Goal: Information Seeking & Learning: Learn about a topic

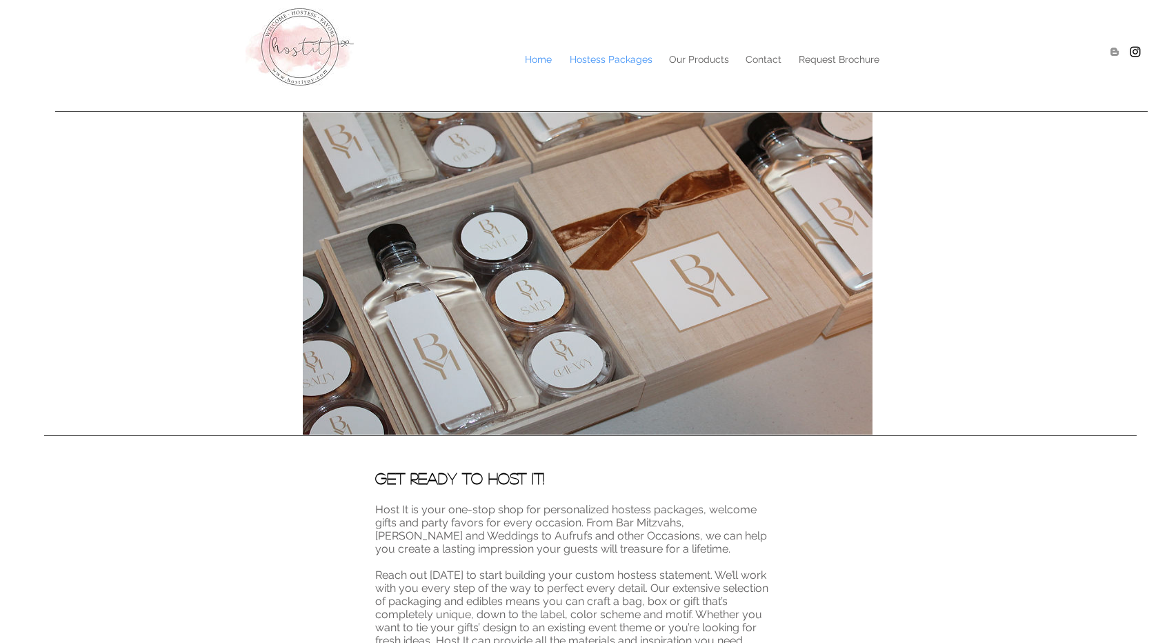
click at [631, 61] on p "Hostess Packages" at bounding box center [611, 59] width 97 height 21
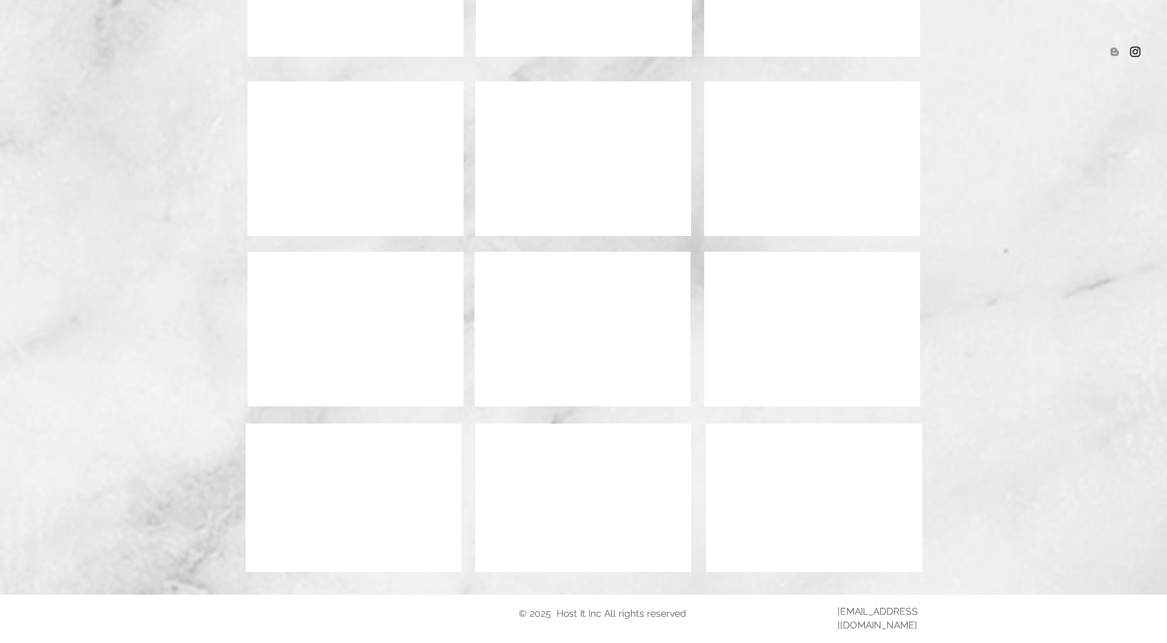
scroll to position [874, 0]
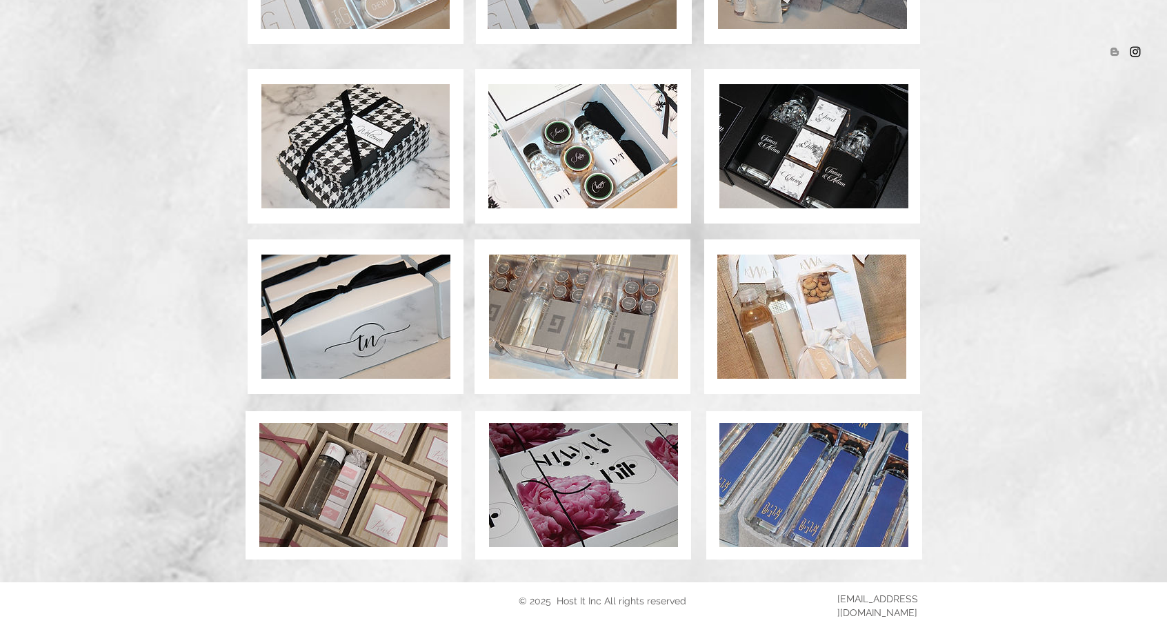
click at [620, 339] on img at bounding box center [583, 316] width 189 height 124
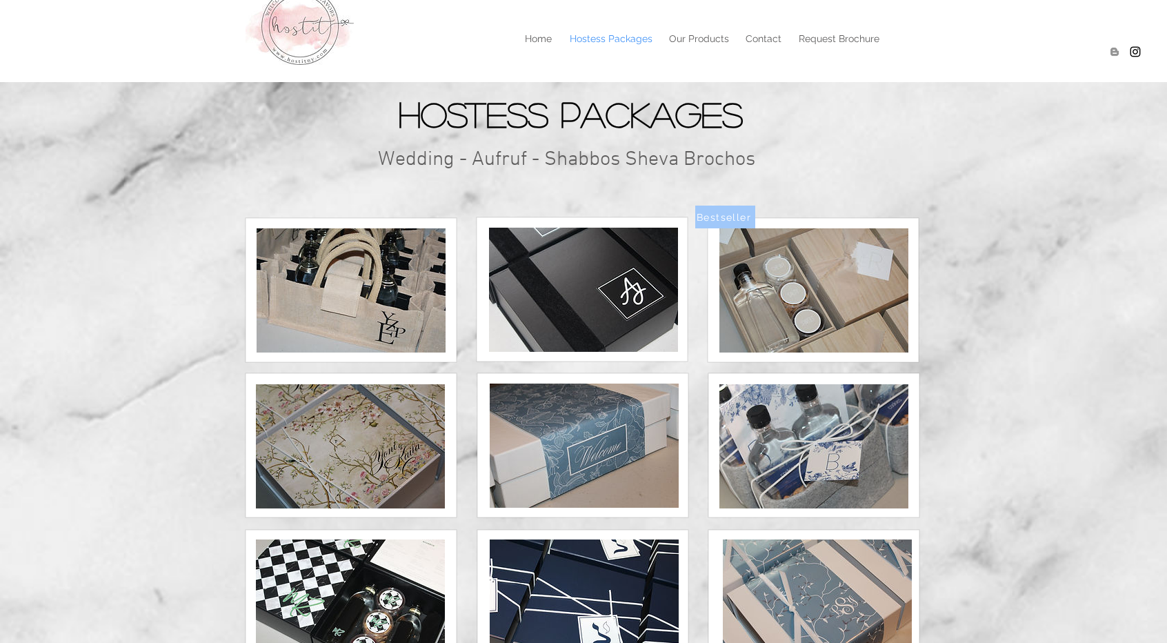
scroll to position [17, 0]
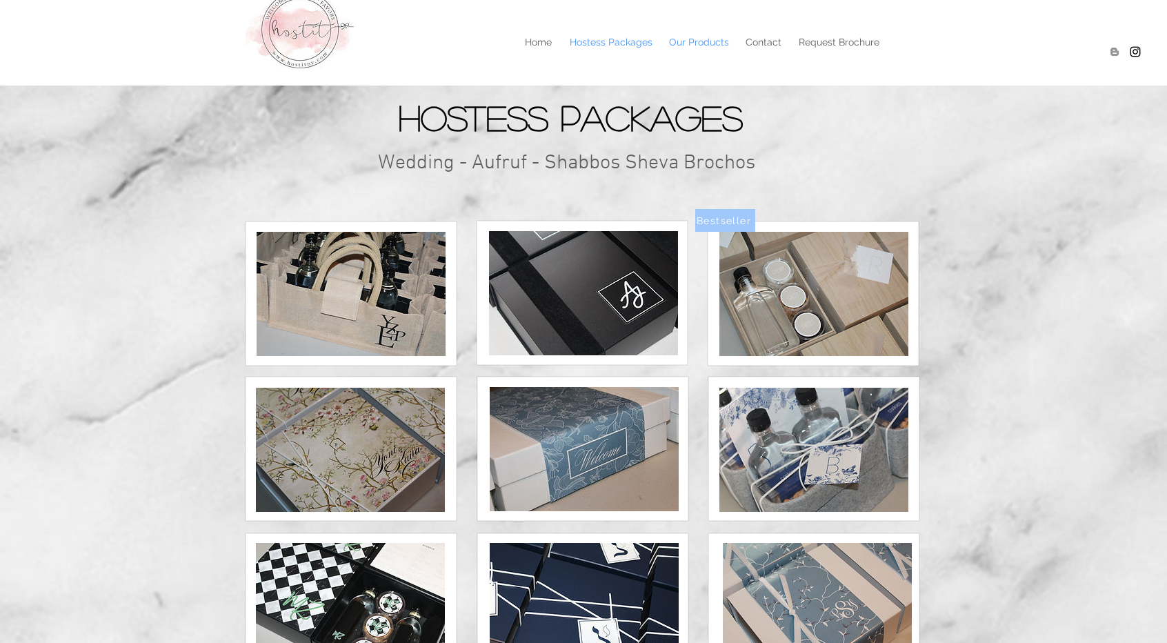
click at [700, 37] on p "Our Products" at bounding box center [699, 42] width 74 height 21
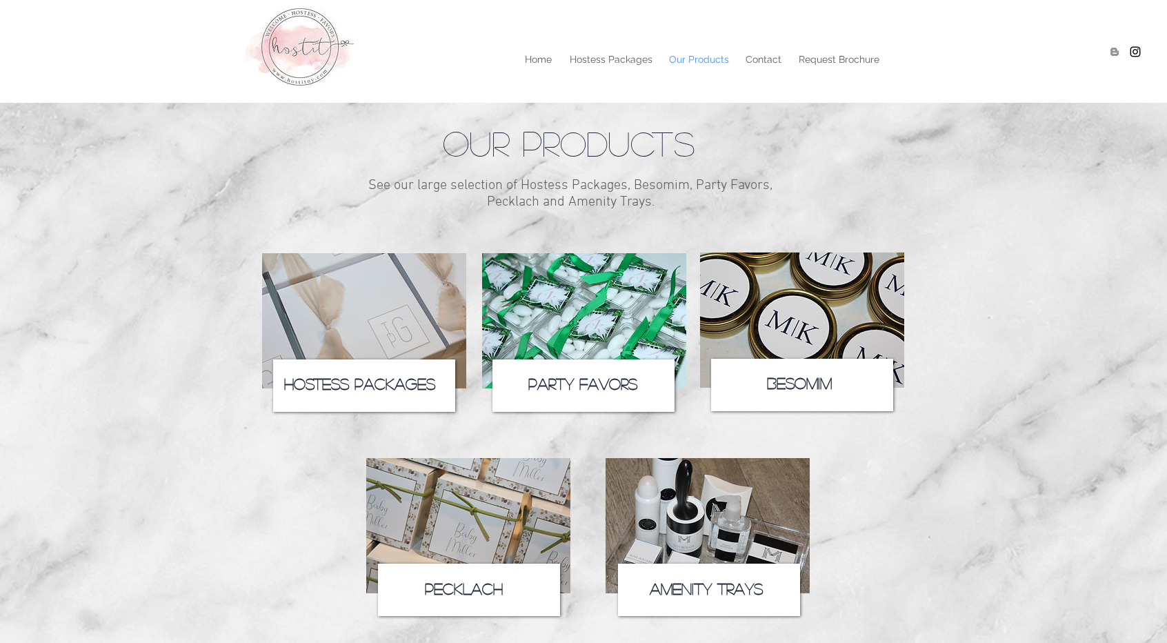
click at [707, 476] on img at bounding box center [707, 525] width 204 height 135
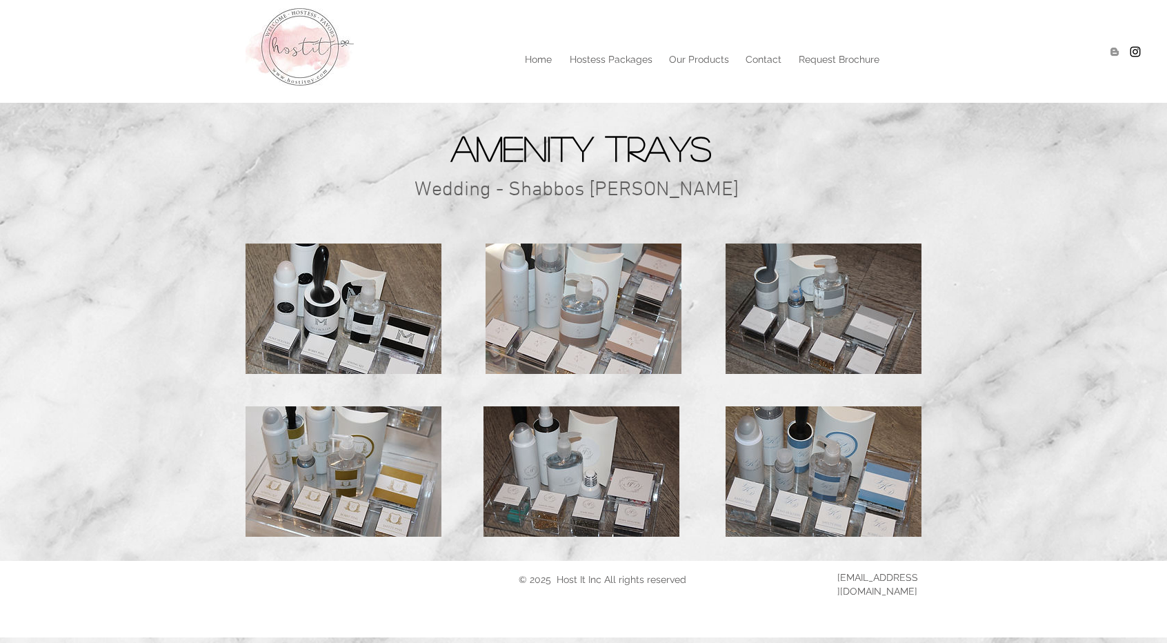
click at [394, 286] on img at bounding box center [343, 308] width 196 height 130
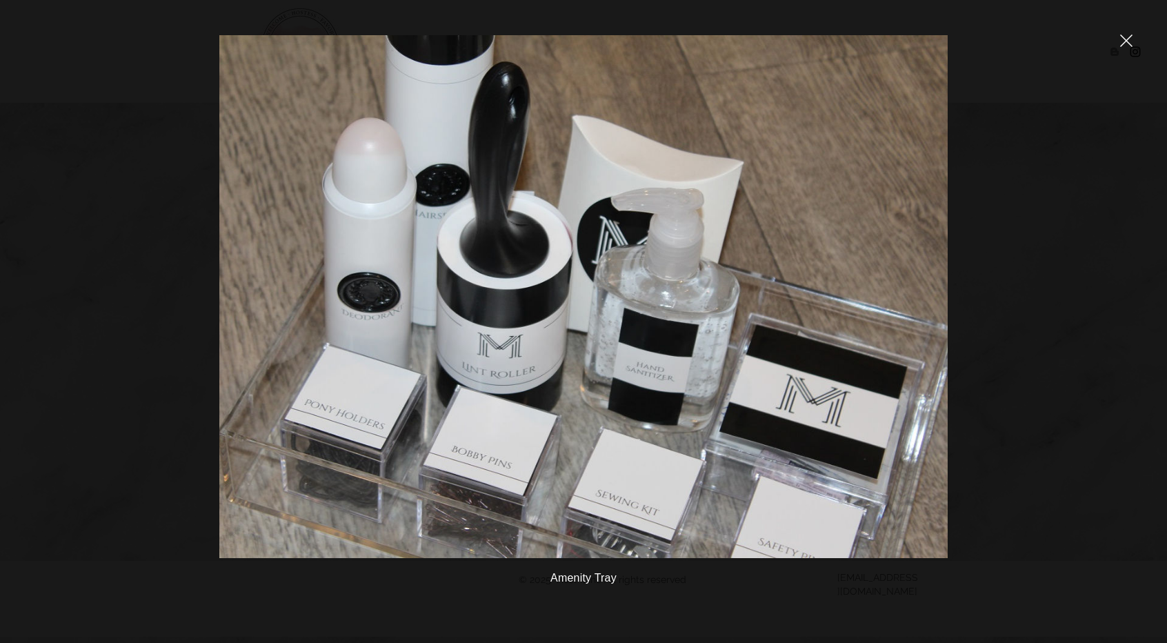
click at [1124, 37] on icon "close" at bounding box center [1126, 40] width 12 height 12
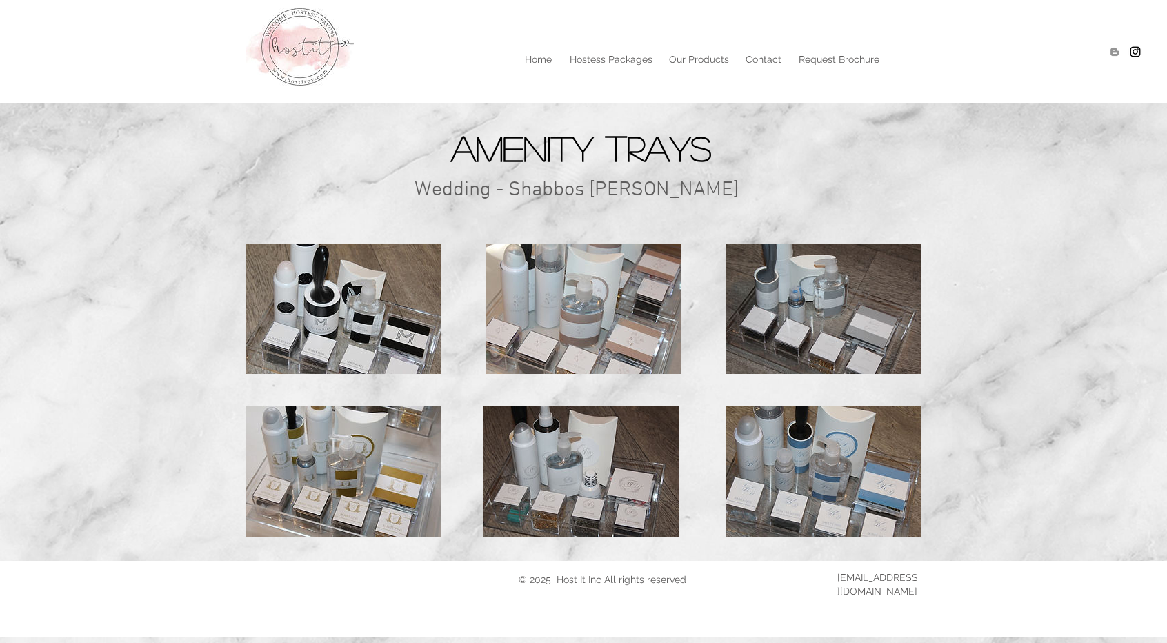
click at [639, 268] on img at bounding box center [583, 308] width 196 height 130
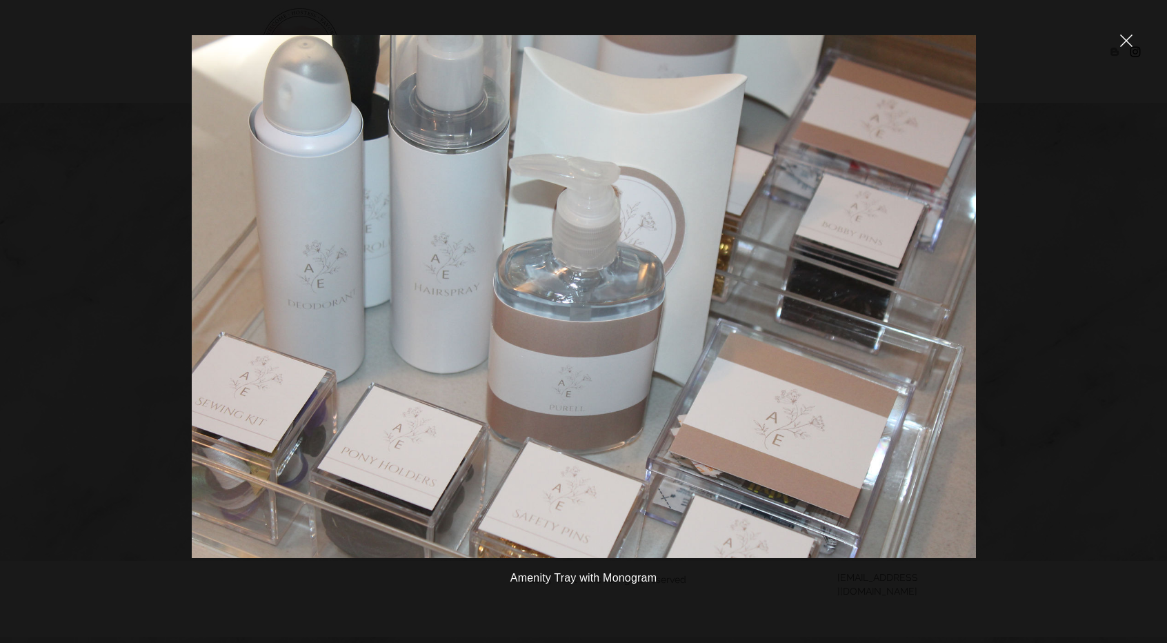
click at [1128, 43] on icon "close" at bounding box center [1126, 41] width 12 height 12
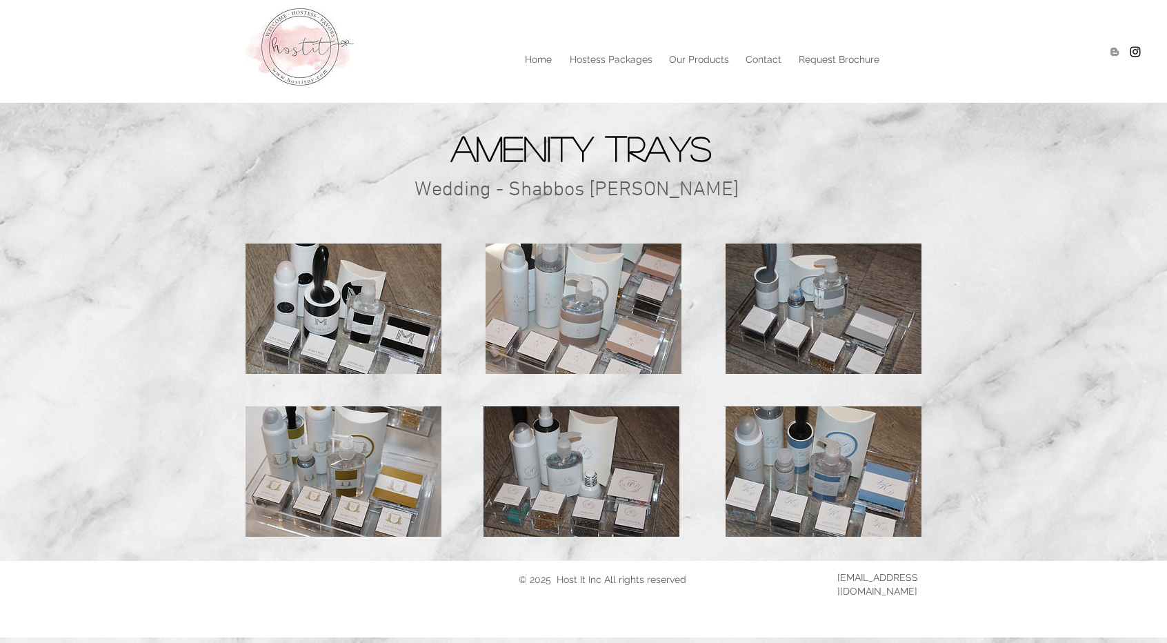
click at [828, 317] on img at bounding box center [823, 308] width 196 height 130
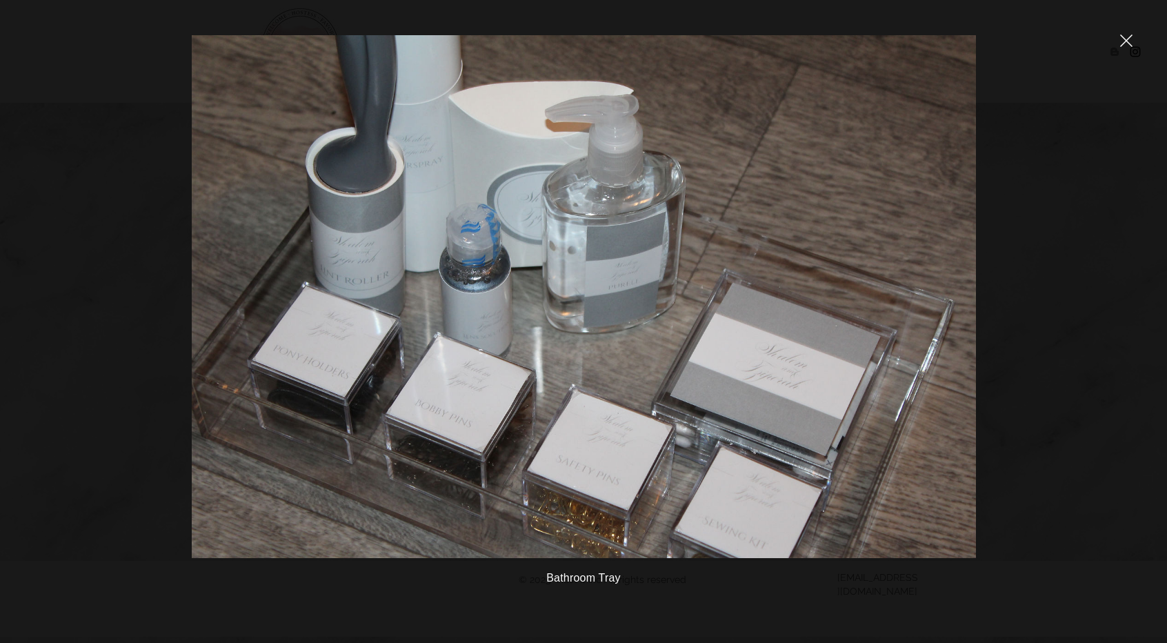
click at [1129, 42] on icon "close" at bounding box center [1126, 40] width 12 height 12
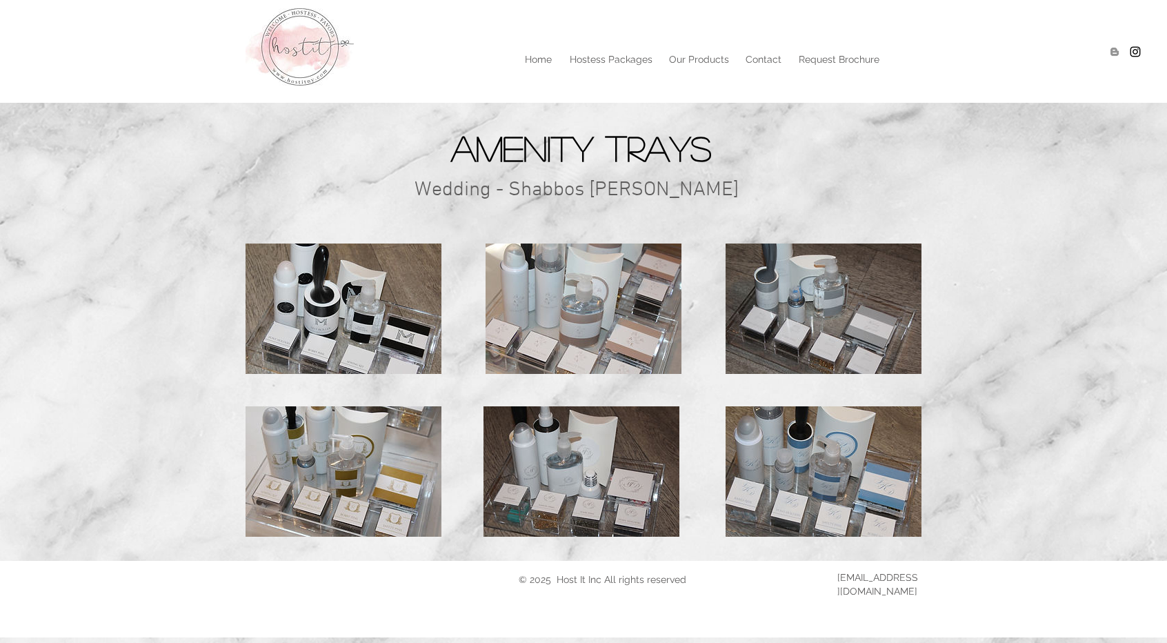
click at [343, 431] on img at bounding box center [343, 471] width 196 height 130
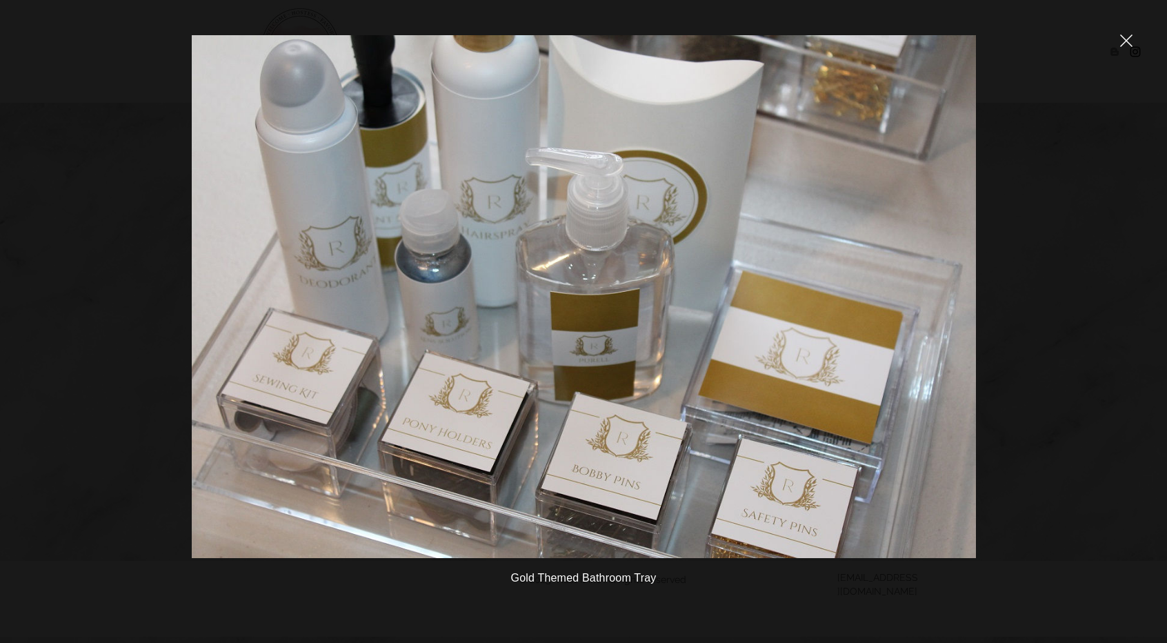
click at [1129, 42] on icon "close" at bounding box center [1126, 40] width 12 height 12
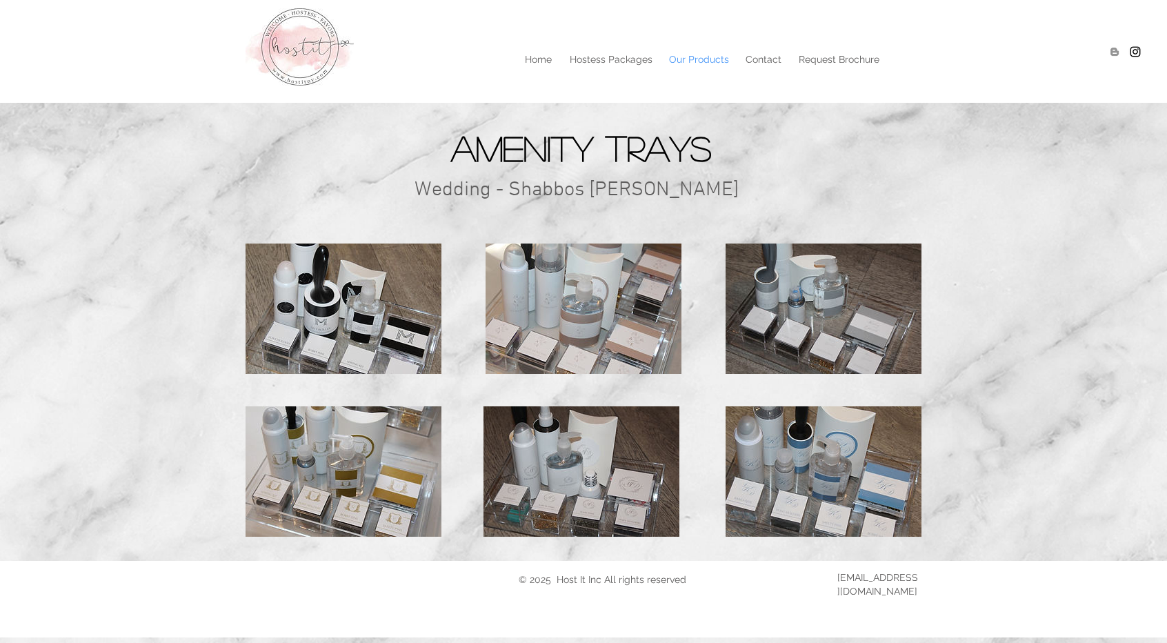
click at [707, 63] on p "Our Products" at bounding box center [699, 59] width 74 height 21
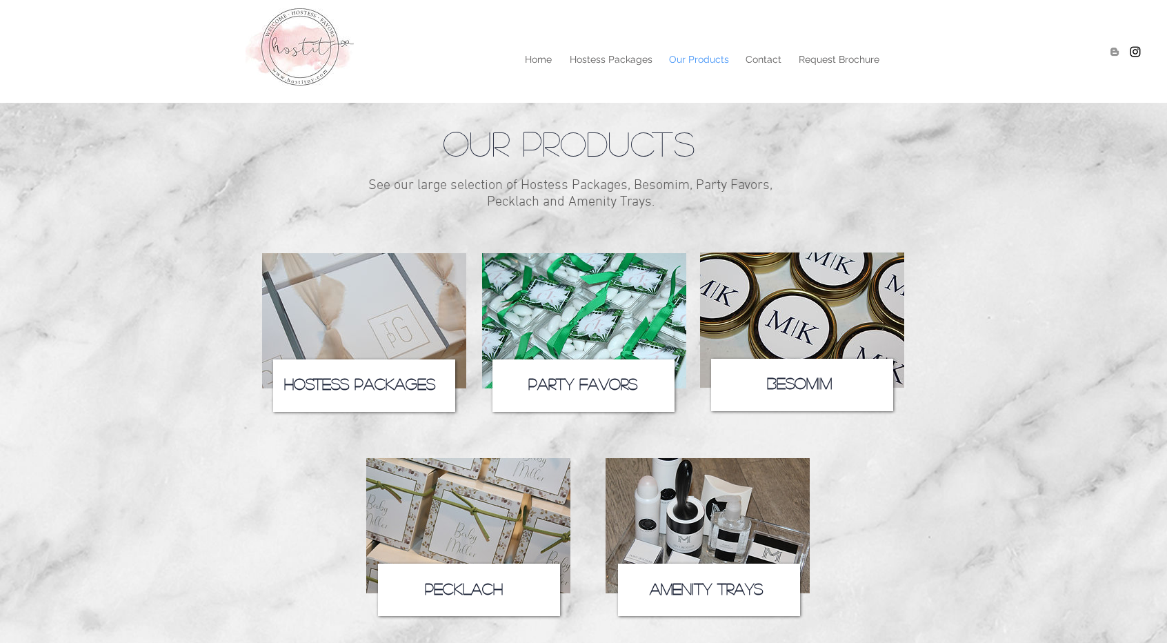
click at [593, 300] on img at bounding box center [584, 320] width 204 height 135
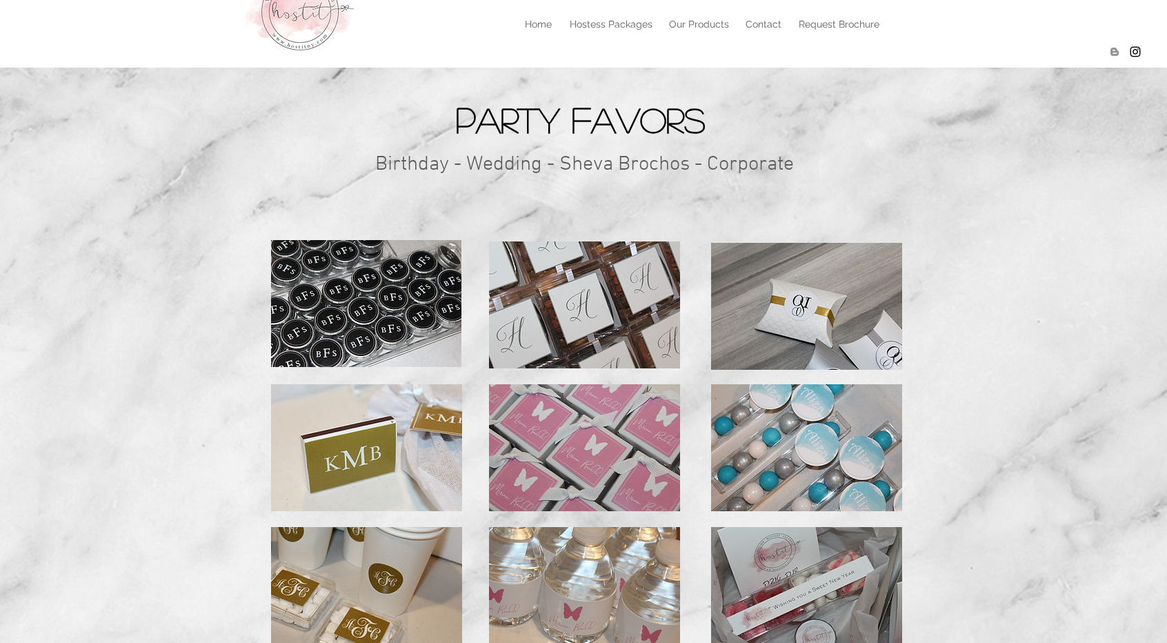
scroll to position [34, 0]
click at [692, 24] on p "Our Products" at bounding box center [699, 24] width 74 height 21
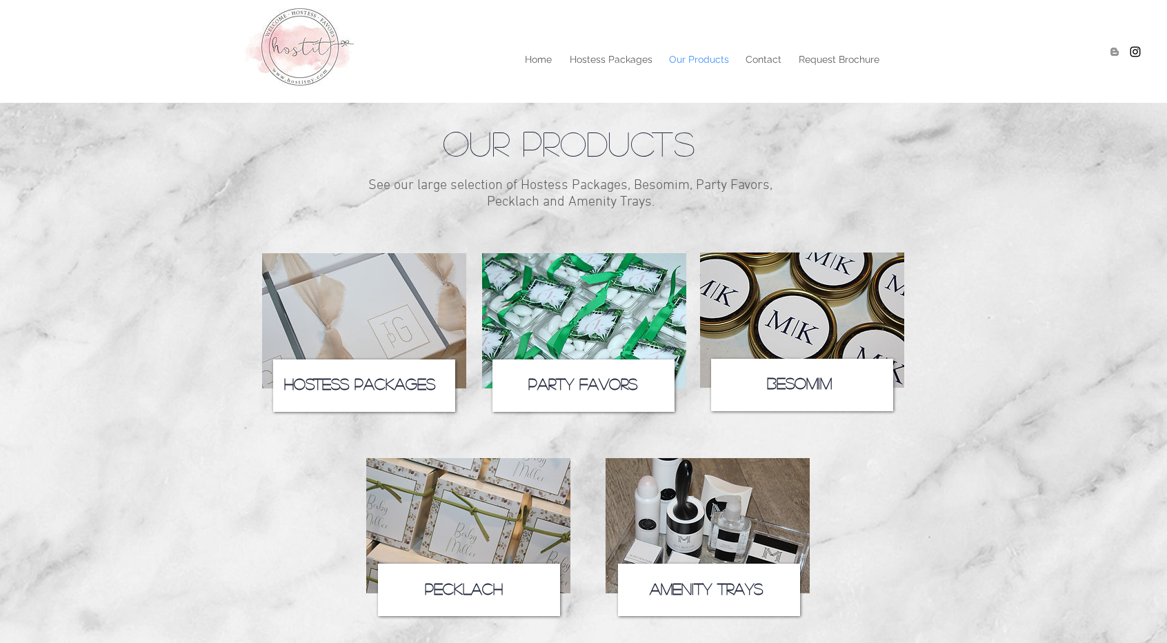
click at [812, 326] on img at bounding box center [802, 319] width 204 height 135
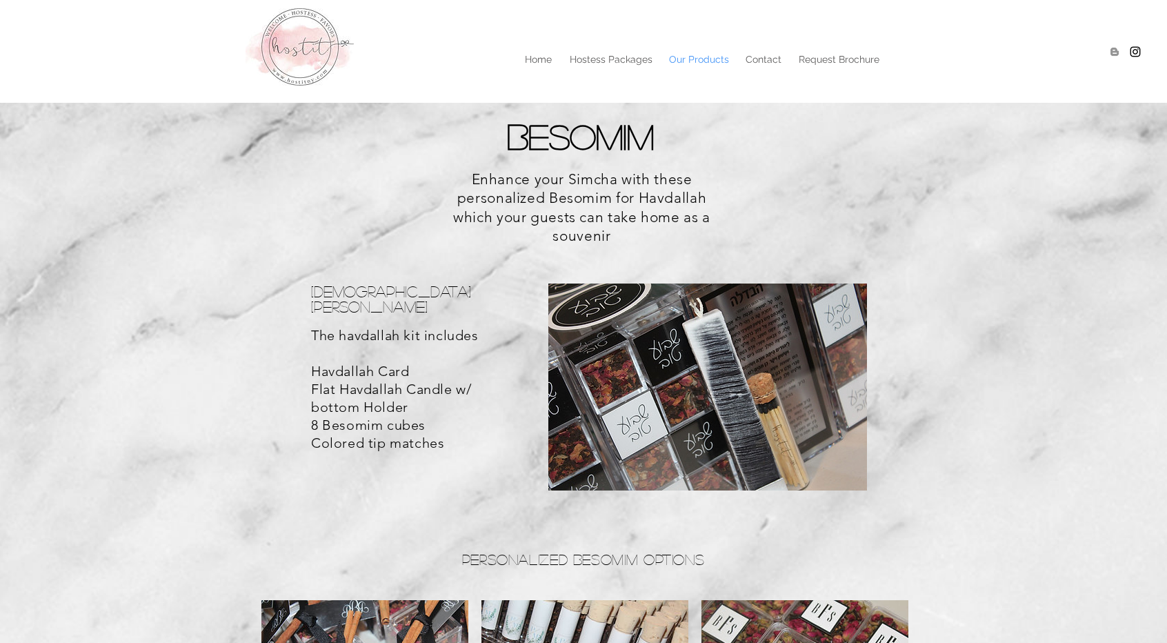
click at [684, 61] on p "Our Products" at bounding box center [699, 59] width 74 height 21
